Goal: Task Accomplishment & Management: Use online tool/utility

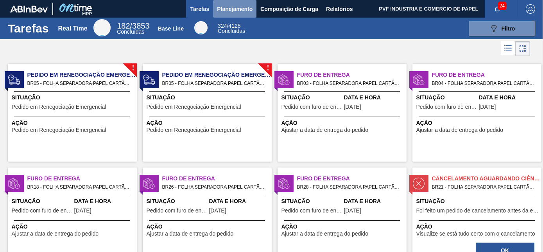
click at [228, 9] on span "Planejamento" at bounding box center [235, 8] width 36 height 9
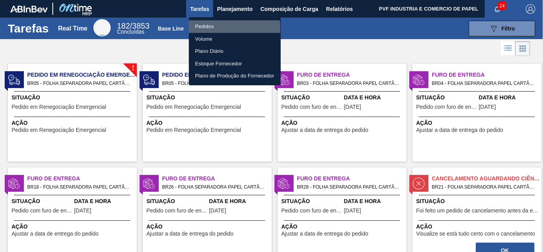
click at [210, 27] on li "Pedidos" at bounding box center [235, 26] width 92 height 13
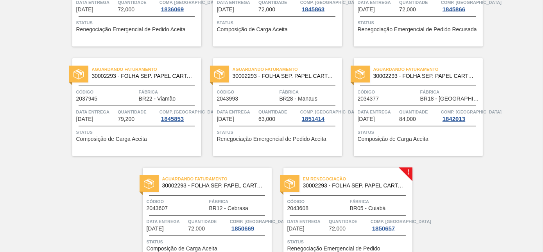
scroll to position [1698, 0]
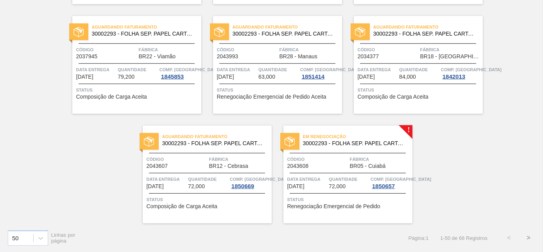
click at [523, 235] on button ">" at bounding box center [529, 238] width 20 height 20
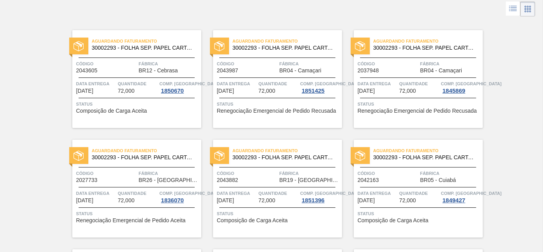
scroll to position [0, 0]
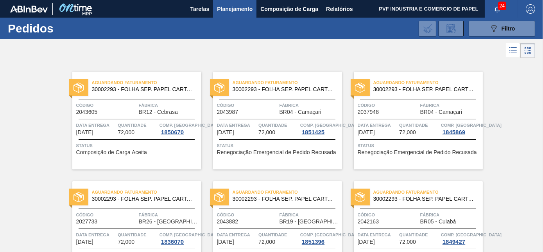
click at [182, 0] on div "Tarefas Planejamento Composição de Carga Relatórios" at bounding box center [271, 9] width 543 height 18
click at [203, 8] on span "Tarefas" at bounding box center [199, 8] width 19 height 9
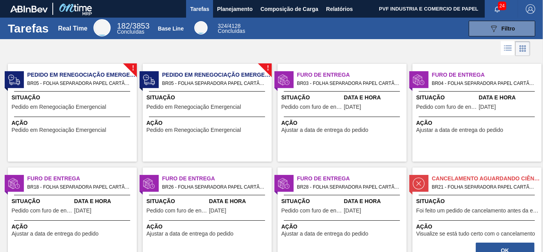
click at [223, 121] on span "Ação" at bounding box center [208, 123] width 123 height 8
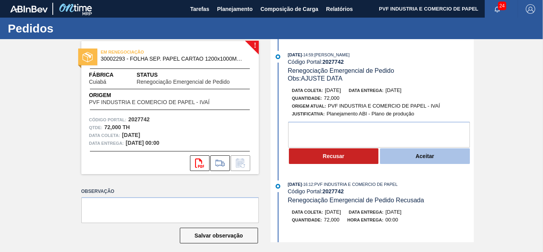
click at [412, 155] on button "Aceitar" at bounding box center [425, 156] width 90 height 16
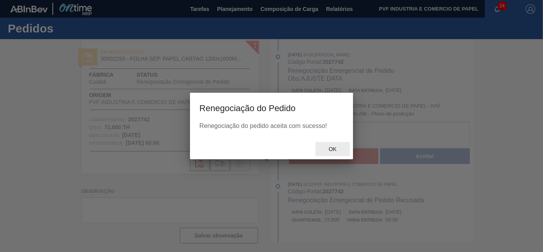
click at [331, 147] on span "Ok" at bounding box center [333, 149] width 20 height 6
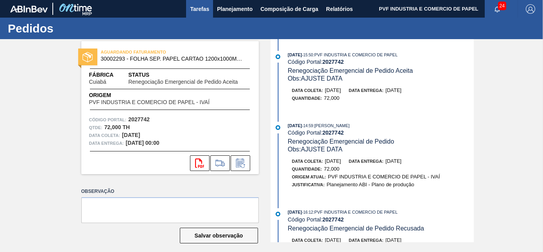
click at [205, 4] on span "Tarefas" at bounding box center [199, 8] width 19 height 9
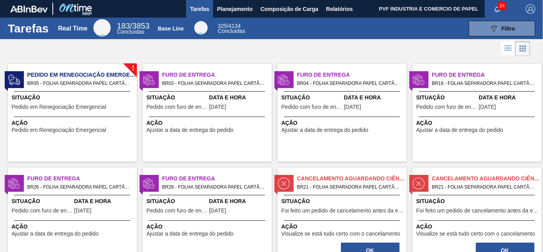
click at [105, 84] on span "BR05 - FOLHA SEPARADORA PAPEL CARTÃO Pedido - 2043608" at bounding box center [78, 83] width 103 height 9
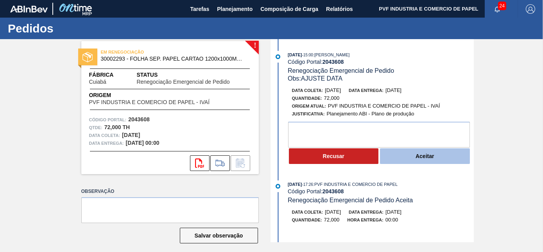
click at [420, 160] on button "Aceitar" at bounding box center [425, 156] width 90 height 16
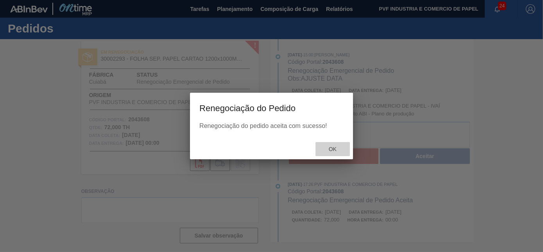
click at [336, 143] on div "Ok" at bounding box center [333, 149] width 34 height 14
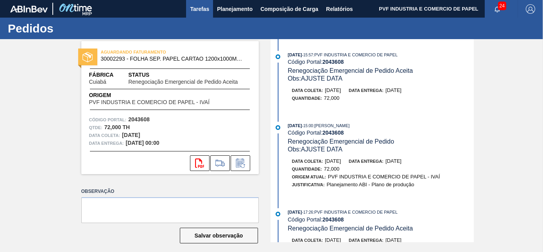
click at [199, 4] on span "Tarefas" at bounding box center [199, 8] width 19 height 9
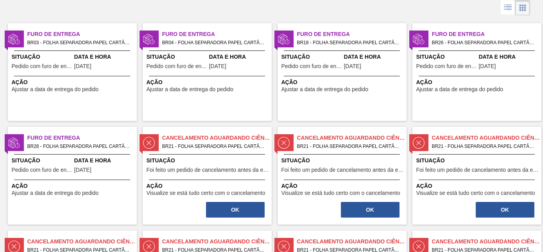
scroll to position [106, 0]
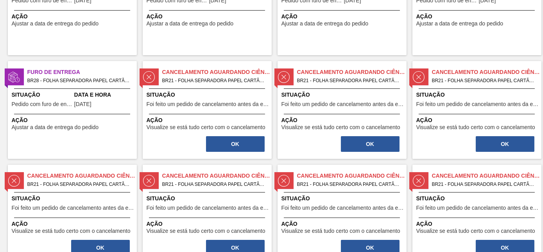
click at [243, 82] on span "BR21 - FOLHA SEPARADORA PAPEL CARTÃO Pedido - 1873701" at bounding box center [213, 80] width 103 height 9
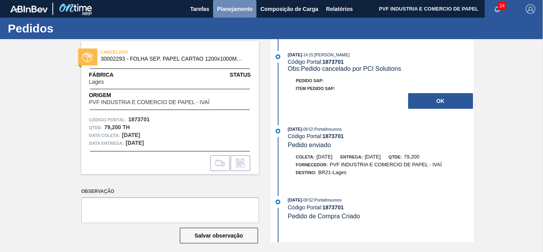
click at [233, 7] on span "Planejamento" at bounding box center [235, 8] width 36 height 9
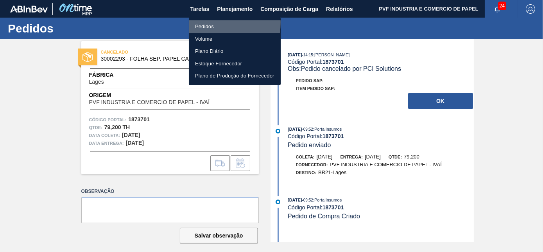
click at [217, 23] on li "Pedidos" at bounding box center [235, 26] width 92 height 13
